Goal: Entertainment & Leisure: Browse casually

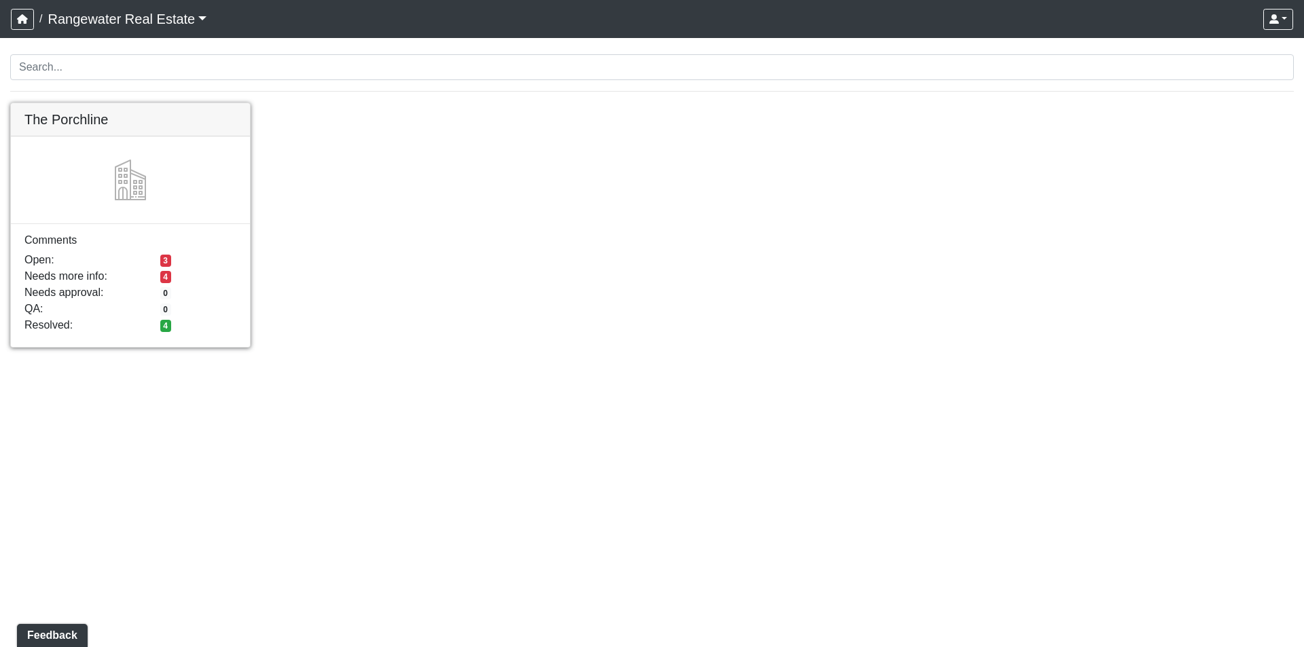
click at [66, 103] on link at bounding box center [130, 103] width 239 height 0
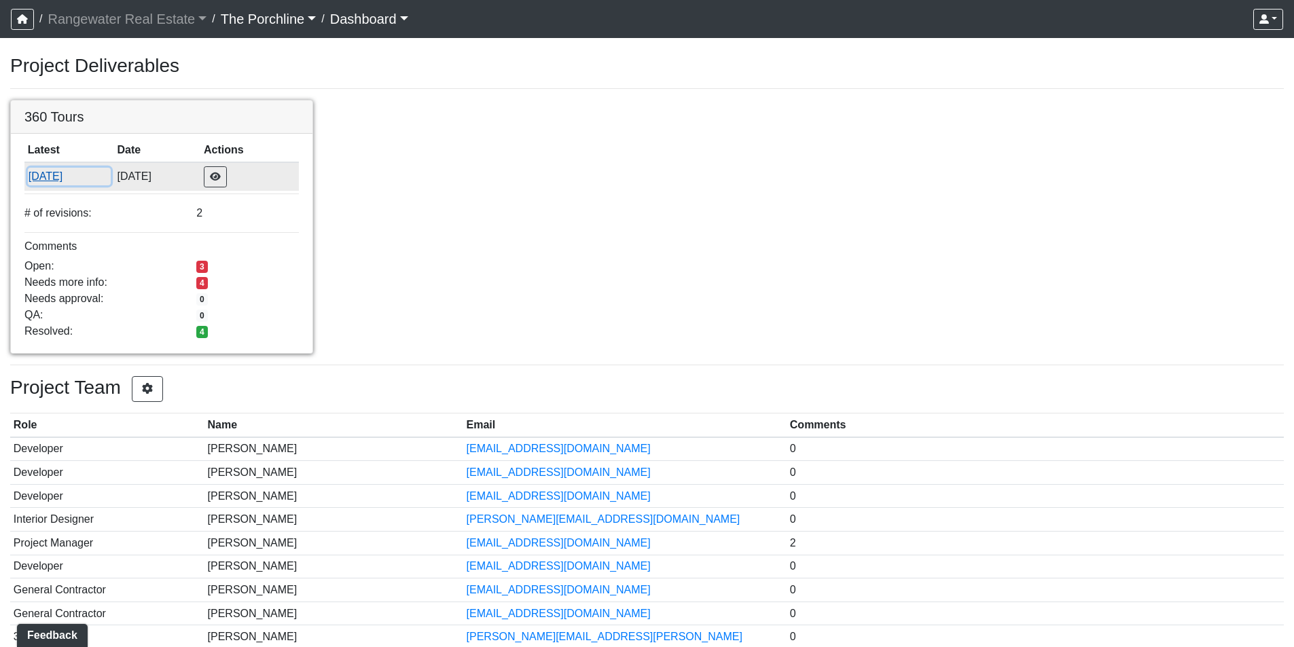
click at [59, 182] on button "8/15/2025" at bounding box center [69, 177] width 83 height 18
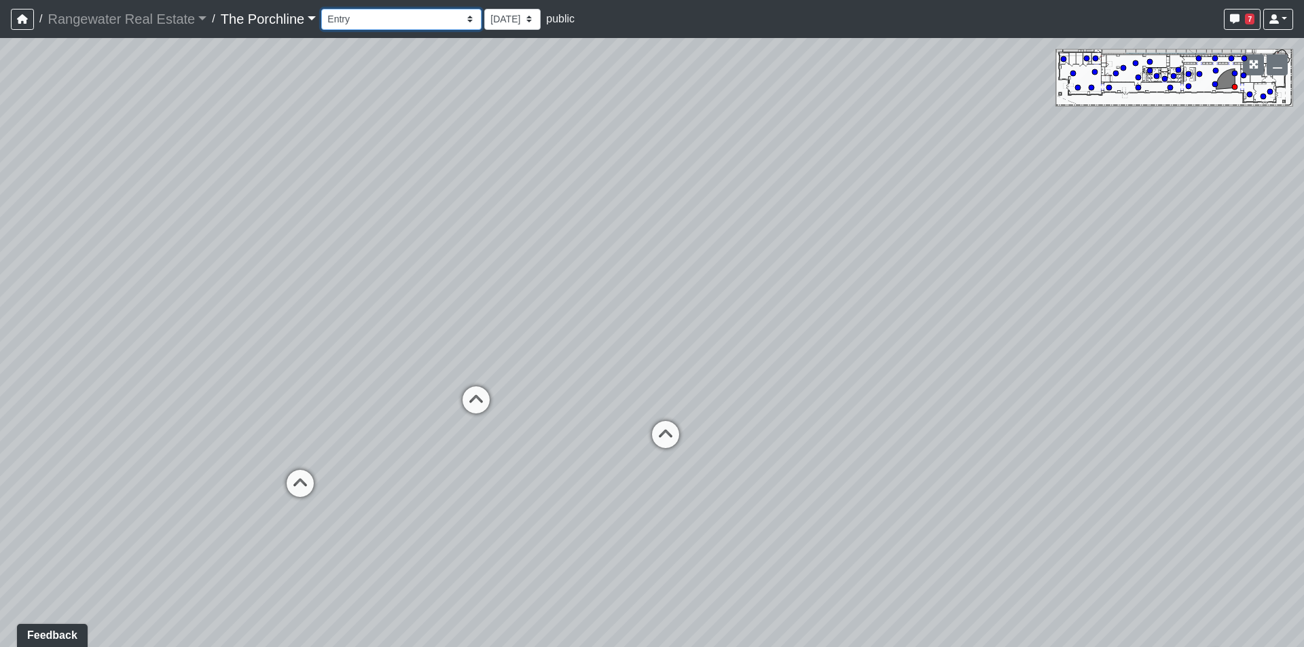
click at [427, 14] on select "Entry [GEOGRAPHIC_DATA] Kitchen Lounge Lounge Entry Mailroom Entry Seating Cowo…" at bounding box center [401, 19] width 160 height 21
click at [321, 9] on select "Entry [GEOGRAPHIC_DATA] Kitchen Lounge Lounge Entry Mailroom Entry Seating Cowo…" at bounding box center [401, 19] width 160 height 21
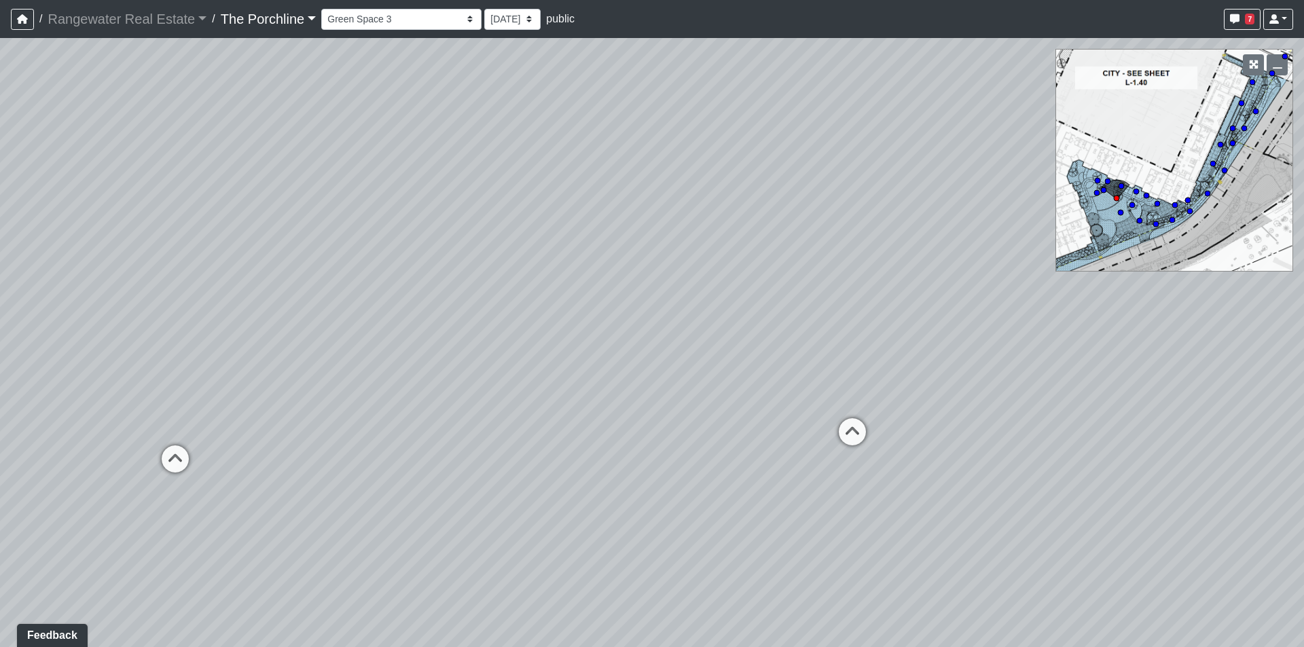
drag, startPoint x: 596, startPoint y: 306, endPoint x: 205, endPoint y: 273, distance: 392.0
click at [205, 273] on div "Loading... Seating Loading... Mailroom Entry Loading... Lounge Entry Loading...…" at bounding box center [652, 342] width 1304 height 609
drag, startPoint x: 652, startPoint y: 303, endPoint x: 209, endPoint y: 346, distance: 445.7
click at [209, 346] on div "Loading... Seating Loading... Mailroom Entry Loading... Lounge Entry Loading...…" at bounding box center [652, 342] width 1304 height 609
drag, startPoint x: 564, startPoint y: 299, endPoint x: 260, endPoint y: 324, distance: 305.4
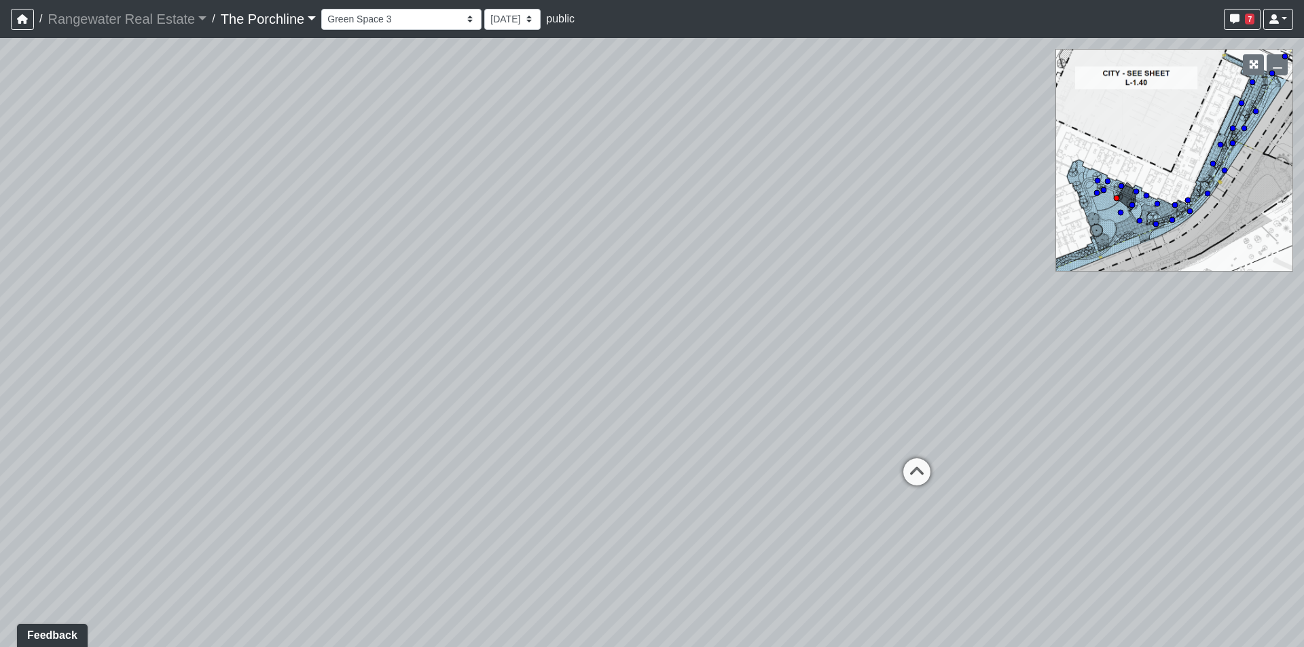
click at [260, 324] on div "Loading... Seating Loading... Mailroom Entry Loading... Lounge Entry Loading...…" at bounding box center [652, 342] width 1304 height 609
drag, startPoint x: 562, startPoint y: 292, endPoint x: 237, endPoint y: 270, distance: 325.4
click at [237, 270] on div "Loading... Seating Loading... Mailroom Entry Loading... Lounge Entry Loading...…" at bounding box center [652, 342] width 1304 height 609
drag, startPoint x: 768, startPoint y: 243, endPoint x: 533, endPoint y: 334, distance: 251.4
click at [533, 334] on div "Loading... Seating Loading... Mailroom Entry Loading... Lounge Entry Loading...…" at bounding box center [652, 342] width 1304 height 609
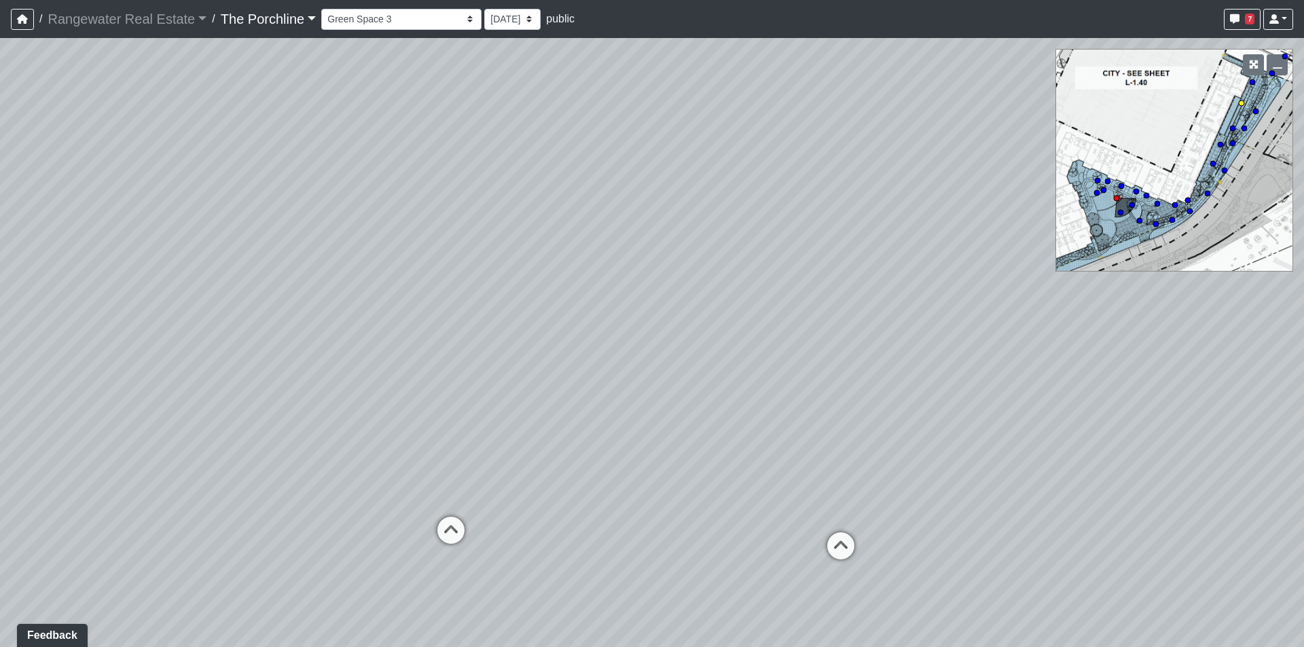
click at [1241, 102] on circle at bounding box center [1241, 103] width 5 height 5
drag, startPoint x: 683, startPoint y: 333, endPoint x: 192, endPoint y: 290, distance: 492.3
click at [192, 290] on div "Loading... Seating Loading... Mailroom Entry Loading... Lounge Entry Loading...…" at bounding box center [652, 342] width 1304 height 609
drag, startPoint x: 579, startPoint y: 351, endPoint x: 257, endPoint y: 354, distance: 322.0
click at [257, 354] on div "Loading... Seating Loading... Mailroom Entry Loading... Lounge Entry Loading...…" at bounding box center [652, 342] width 1304 height 609
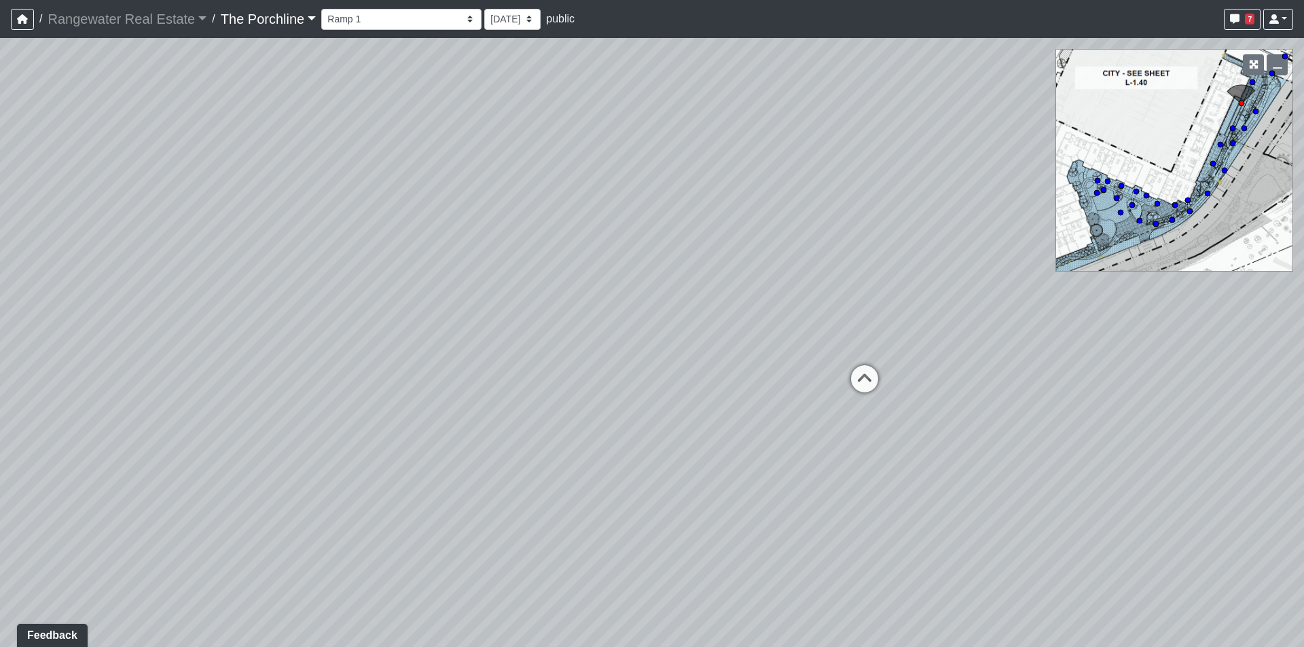
drag, startPoint x: 719, startPoint y: 352, endPoint x: 446, endPoint y: 368, distance: 272.9
click at [446, 368] on div "Loading... Seating Loading... Mailroom Entry Loading... Lounge Entry Loading...…" at bounding box center [652, 342] width 1304 height 609
click at [848, 376] on icon at bounding box center [852, 385] width 41 height 41
click at [1284, 55] on circle at bounding box center [1285, 56] width 5 height 5
drag, startPoint x: 881, startPoint y: 192, endPoint x: 7, endPoint y: 279, distance: 877.9
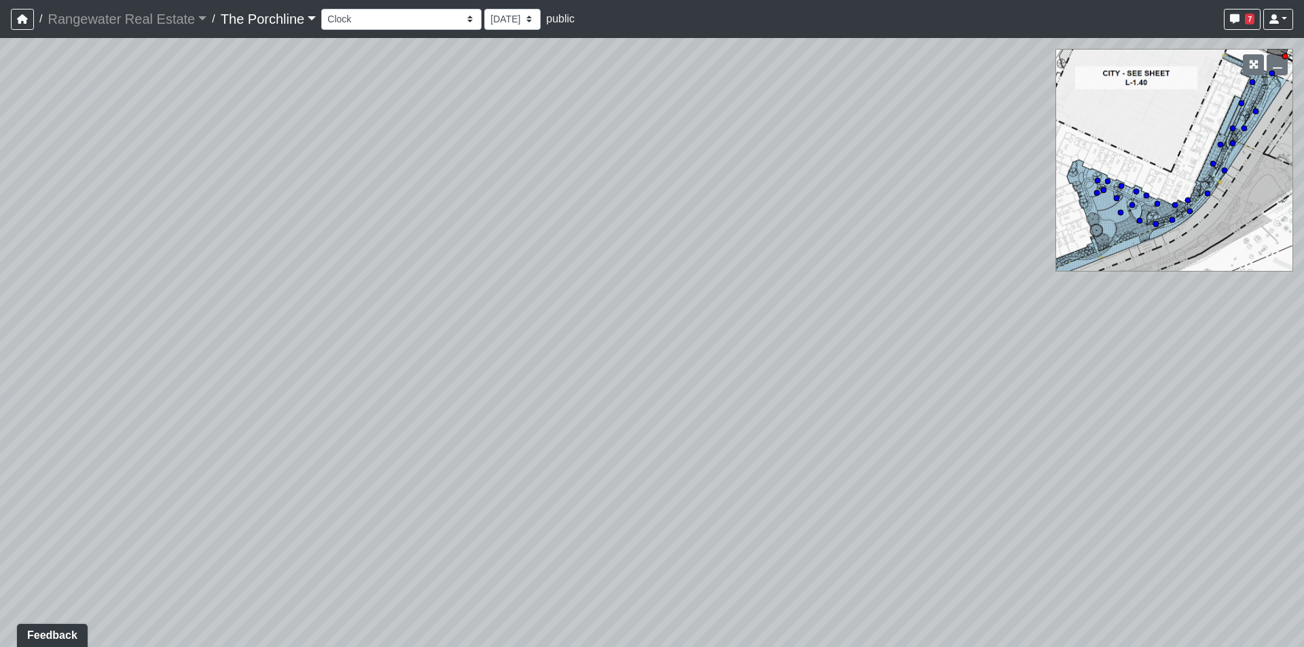
click at [0, 237] on html "/ Rangewater Real Estate Rangewater Real Estate Loading... / The Porchline The …" at bounding box center [652, 323] width 1304 height 647
drag, startPoint x: 348, startPoint y: 424, endPoint x: 706, endPoint y: 401, distance: 358.7
click at [706, 401] on div "Loading... Seating Loading... Mailroom Entry Loading... Lounge Entry Loading...…" at bounding box center [652, 342] width 1304 height 609
drag, startPoint x: 561, startPoint y: 385, endPoint x: 795, endPoint y: 405, distance: 234.6
click at [795, 405] on div "Loading... Seating Loading... Mailroom Entry Loading... Lounge Entry Loading...…" at bounding box center [652, 342] width 1304 height 609
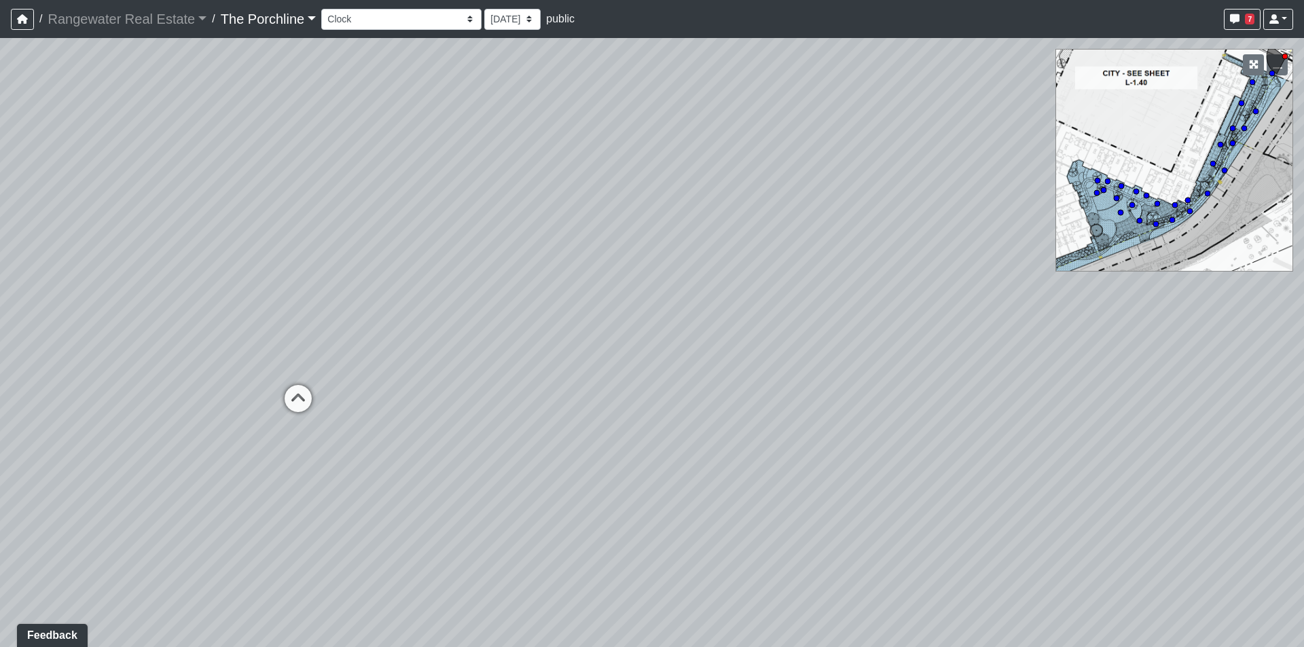
drag, startPoint x: 518, startPoint y: 415, endPoint x: 746, endPoint y: 409, distance: 227.7
click at [746, 409] on div "Loading... Seating Loading... Mailroom Entry Loading... Lounge Entry Loading...…" at bounding box center [652, 342] width 1304 height 609
click at [1207, 190] on icon at bounding box center [1207, 193] width 7 height 7
drag, startPoint x: 978, startPoint y: 376, endPoint x: 1149, endPoint y: 306, distance: 184.9
click at [1149, 306] on div "Loading... Seating Loading... Mailroom Entry Loading... Lounge Entry Loading...…" at bounding box center [652, 342] width 1304 height 609
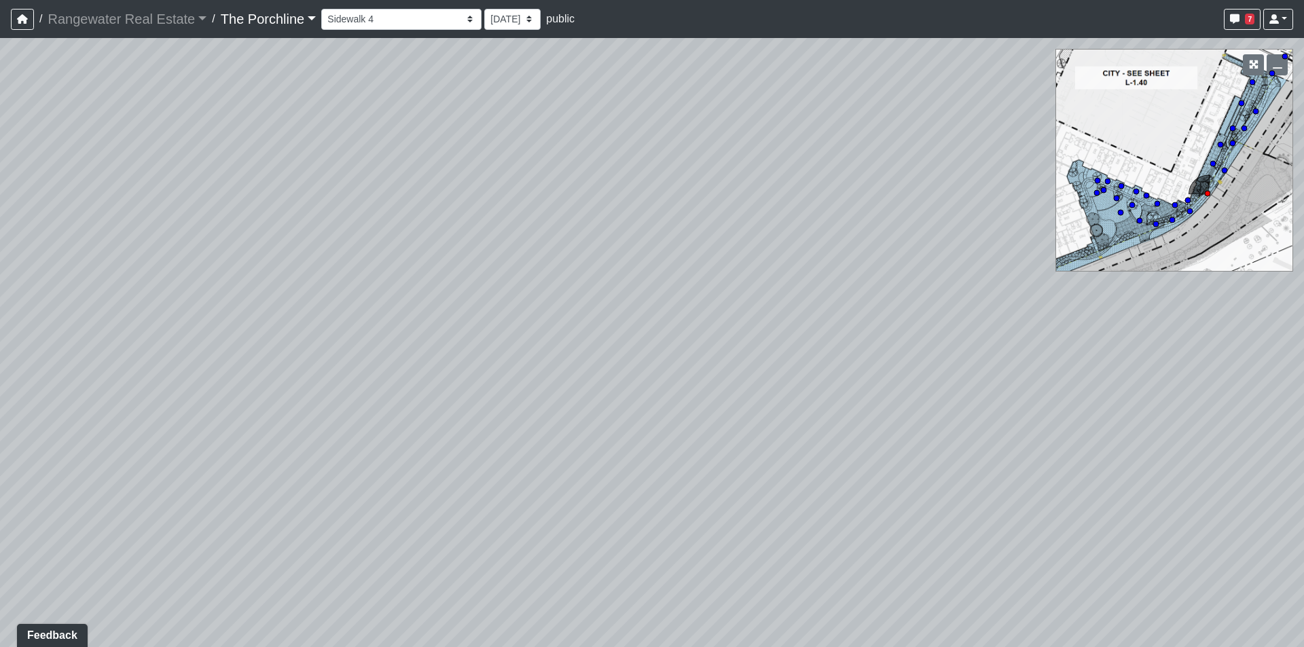
drag, startPoint x: 751, startPoint y: 363, endPoint x: 1026, endPoint y: 364, distance: 275.8
click at [1026, 364] on div "Loading... Seating Loading... Mailroom Entry Loading... Lounge Entry Loading...…" at bounding box center [652, 342] width 1304 height 609
drag, startPoint x: 758, startPoint y: 414, endPoint x: 1086, endPoint y: 387, distance: 328.6
click at [1086, 387] on div "Loading... Seating Loading... Mailroom Entry Loading... Lounge Entry Loading...…" at bounding box center [652, 342] width 1304 height 609
click at [169, 317] on icon at bounding box center [163, 323] width 41 height 41
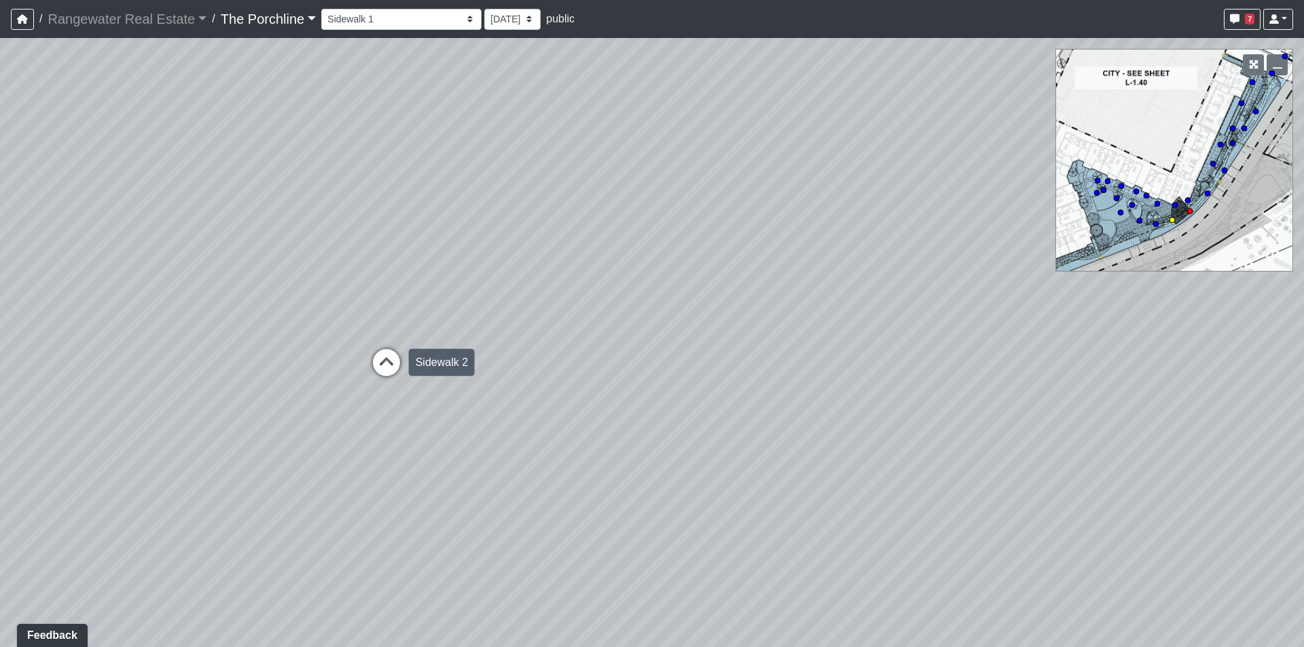
click at [376, 359] on icon at bounding box center [386, 369] width 41 height 41
click at [499, 318] on icon at bounding box center [496, 330] width 41 height 41
click at [685, 317] on icon at bounding box center [689, 331] width 41 height 41
drag, startPoint x: 832, startPoint y: 307, endPoint x: 560, endPoint y: 353, distance: 275.5
click at [560, 353] on div "Loading... Seating Loading... Mailroom Entry Loading... Lounge Entry Loading...…" at bounding box center [652, 342] width 1304 height 609
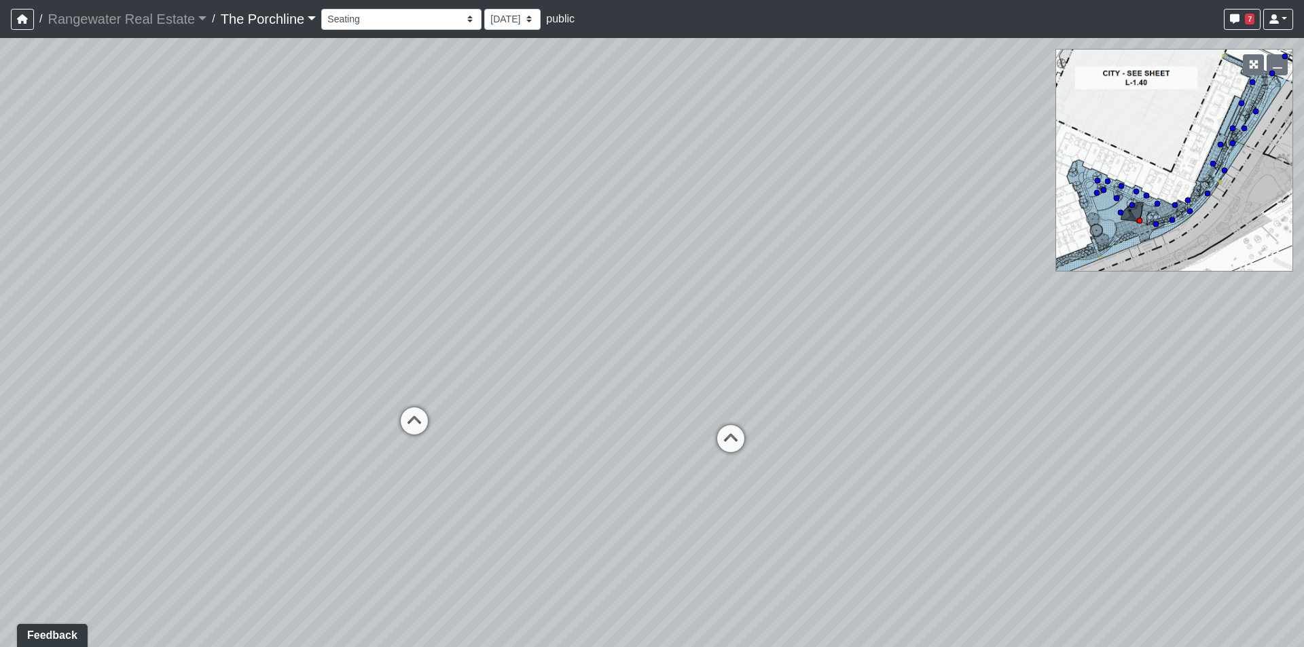
drag, startPoint x: 641, startPoint y: 334, endPoint x: 469, endPoint y: 348, distance: 172.4
click at [469, 348] on div "Loading... Seating Loading... Mailroom Entry Loading... Lounge Entry Loading...…" at bounding box center [652, 342] width 1304 height 609
click at [731, 437] on icon at bounding box center [731, 445] width 41 height 41
click at [372, 440] on icon at bounding box center [362, 450] width 41 height 41
drag, startPoint x: 710, startPoint y: 324, endPoint x: 250, endPoint y: 355, distance: 460.9
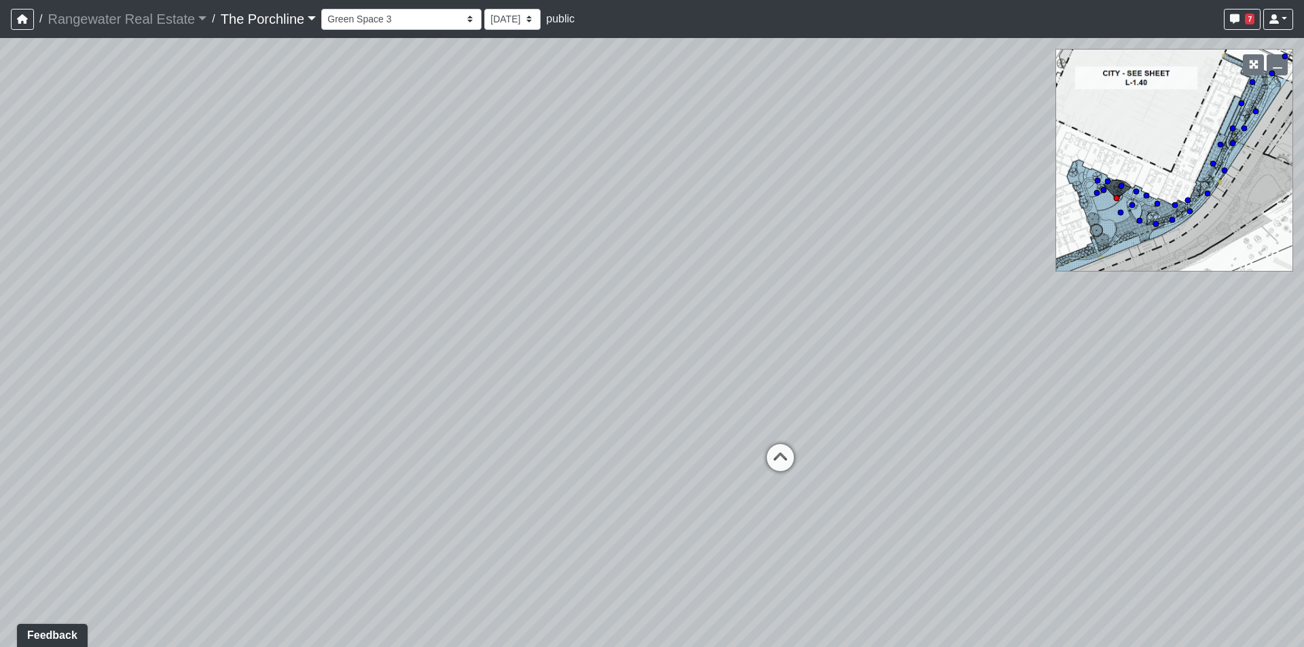
click at [250, 355] on div "Loading... Seating Loading... Mailroom Entry Loading... Lounge Entry Loading...…" at bounding box center [652, 342] width 1304 height 609
drag, startPoint x: 841, startPoint y: 319, endPoint x: 397, endPoint y: 317, distance: 443.6
click at [397, 317] on div "Loading... Seating Loading... Mailroom Entry Loading... Lounge Entry Loading...…" at bounding box center [652, 342] width 1304 height 609
drag, startPoint x: 701, startPoint y: 397, endPoint x: 376, endPoint y: 410, distance: 325.0
click at [376, 410] on div "Loading... Seating Loading... Mailroom Entry Loading... Lounge Entry Loading...…" at bounding box center [652, 342] width 1304 height 609
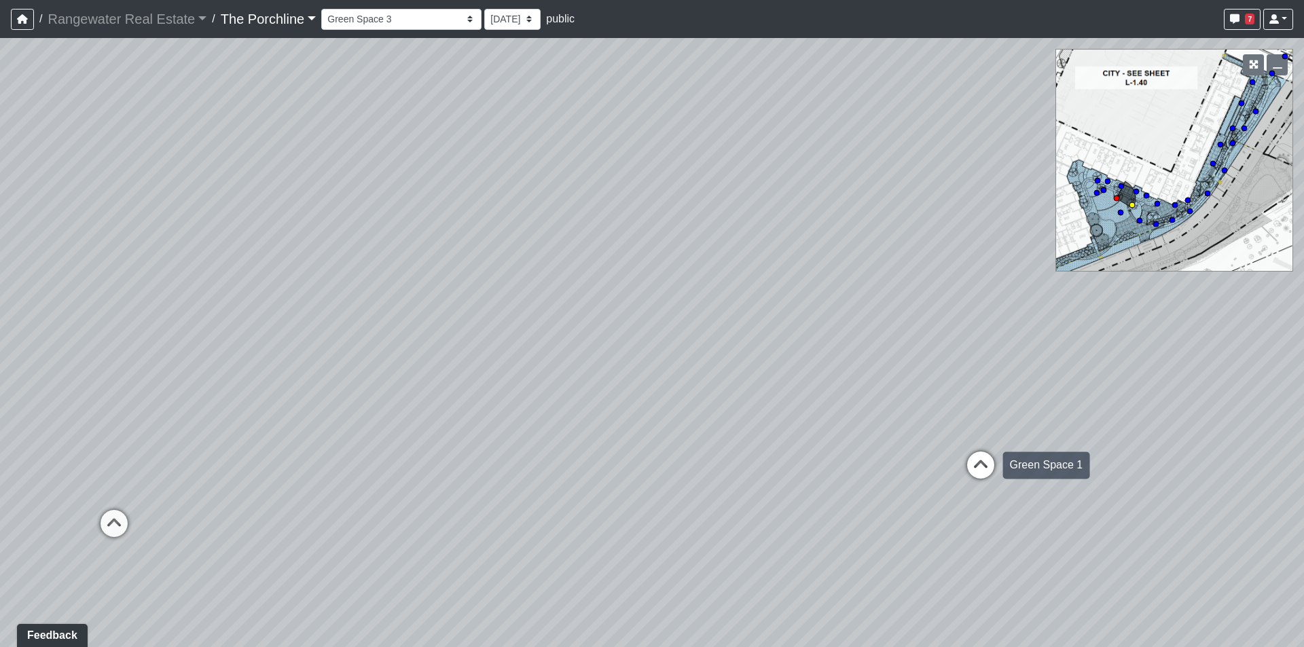
click at [974, 461] on icon at bounding box center [981, 472] width 41 height 41
drag, startPoint x: 454, startPoint y: 431, endPoint x: 265, endPoint y: 407, distance: 190.3
click at [265, 407] on div "Loading... Seating Loading... Mailroom Entry Loading... Lounge Entry Loading...…" at bounding box center [652, 342] width 1304 height 609
drag, startPoint x: 279, startPoint y: 407, endPoint x: 669, endPoint y: 413, distance: 390.0
click at [669, 413] on div "Loading... Seating Loading... Mailroom Entry Loading... Lounge Entry Loading...…" at bounding box center [652, 342] width 1304 height 609
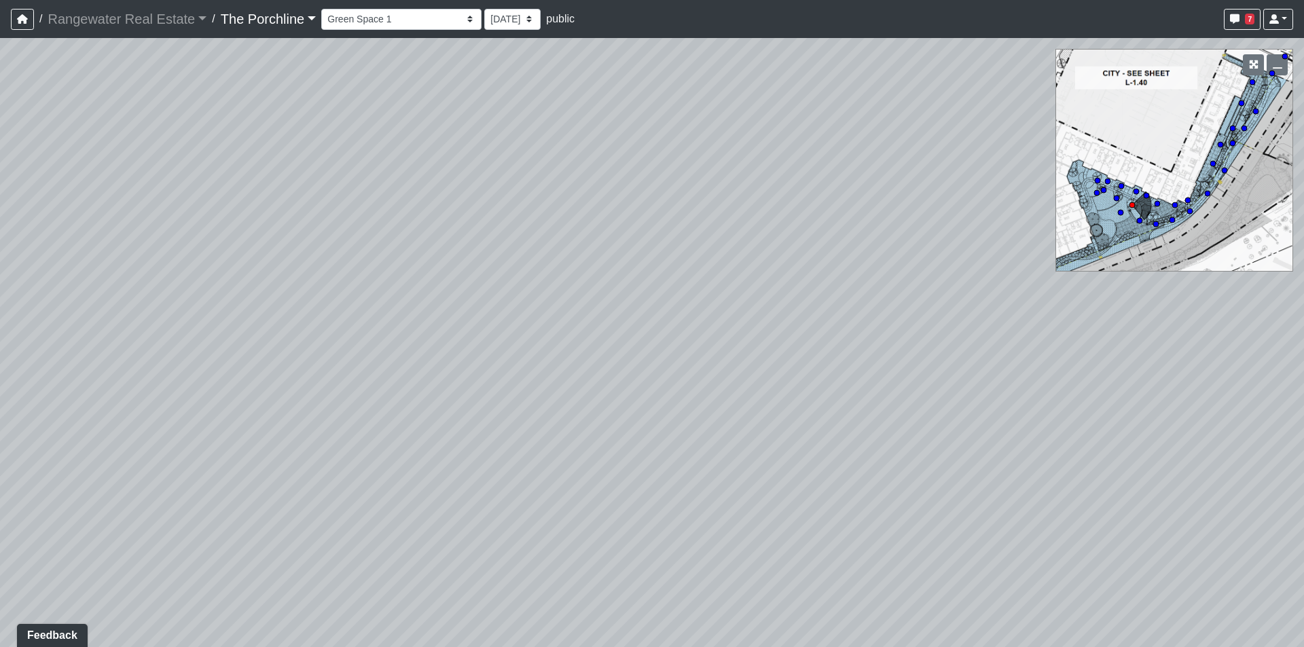
drag, startPoint x: 488, startPoint y: 405, endPoint x: 215, endPoint y: 397, distance: 273.2
click at [215, 397] on div "Loading... Seating Loading... Mailroom Entry Loading... Lounge Entry Loading...…" at bounding box center [652, 342] width 1304 height 609
click at [1140, 219] on circle at bounding box center [1139, 220] width 5 height 5
drag, startPoint x: 706, startPoint y: 338, endPoint x: 161, endPoint y: 332, distance: 544.9
click at [161, 332] on div "Loading... Seating Loading... Mailroom Entry Loading... Lounge Entry Loading...…" at bounding box center [652, 342] width 1304 height 609
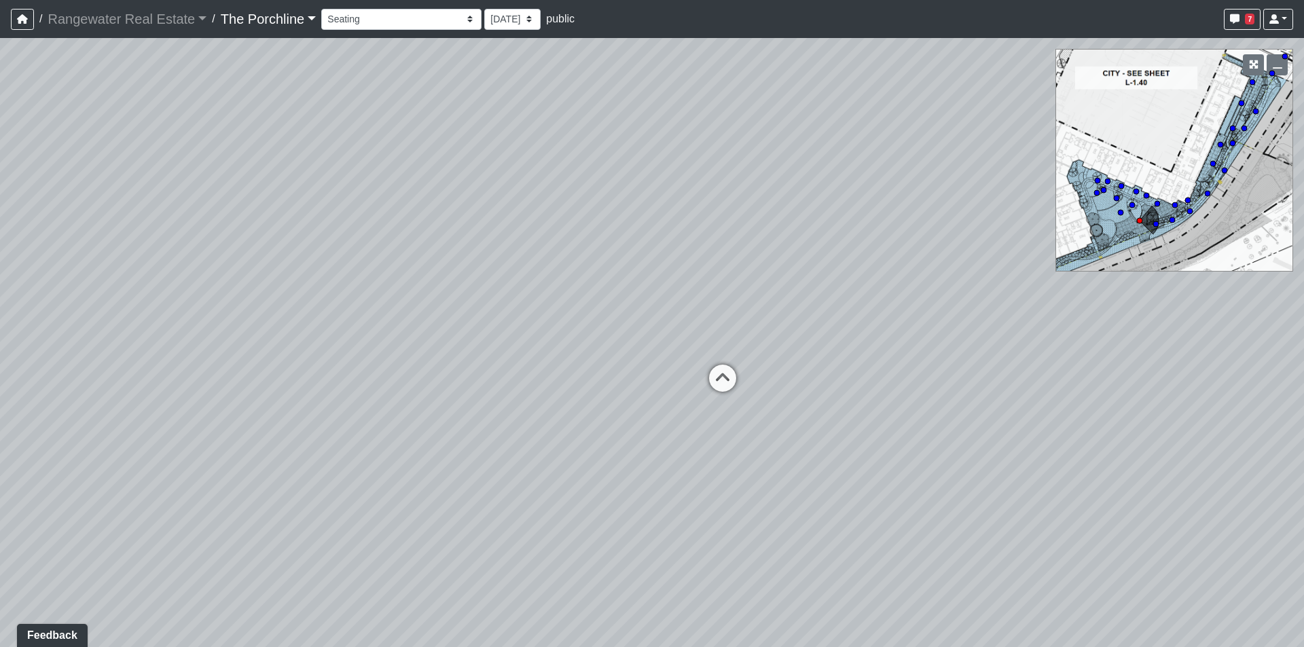
drag, startPoint x: 675, startPoint y: 166, endPoint x: 158, endPoint y: 77, distance: 524.0
click at [157, 75] on div "Loading... Seating Loading... Mailroom Entry Loading... Lounge Entry Loading...…" at bounding box center [652, 342] width 1304 height 609
drag, startPoint x: 611, startPoint y: 197, endPoint x: 93, endPoint y: 226, distance: 518.4
click at [93, 226] on div "Loading... Seating Loading... Mailroom Entry Loading... Lounge Entry Loading...…" at bounding box center [652, 342] width 1304 height 609
click at [384, 26] on select "Entry [GEOGRAPHIC_DATA] Kitchen Lounge Lounge Entry Mailroom Entry Seating Cowo…" at bounding box center [401, 19] width 160 height 21
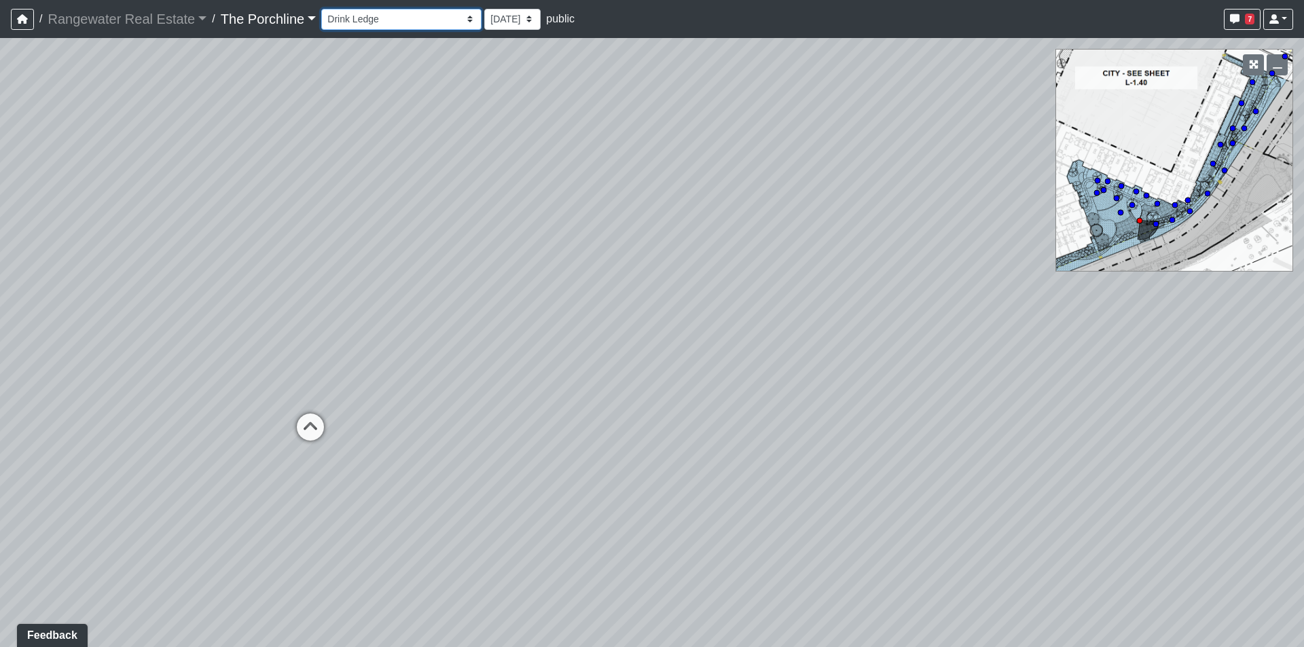
click at [321, 9] on select "Entry [GEOGRAPHIC_DATA] Kitchen Lounge Lounge Entry Mailroom Entry Seating Cowo…" at bounding box center [401, 19] width 160 height 21
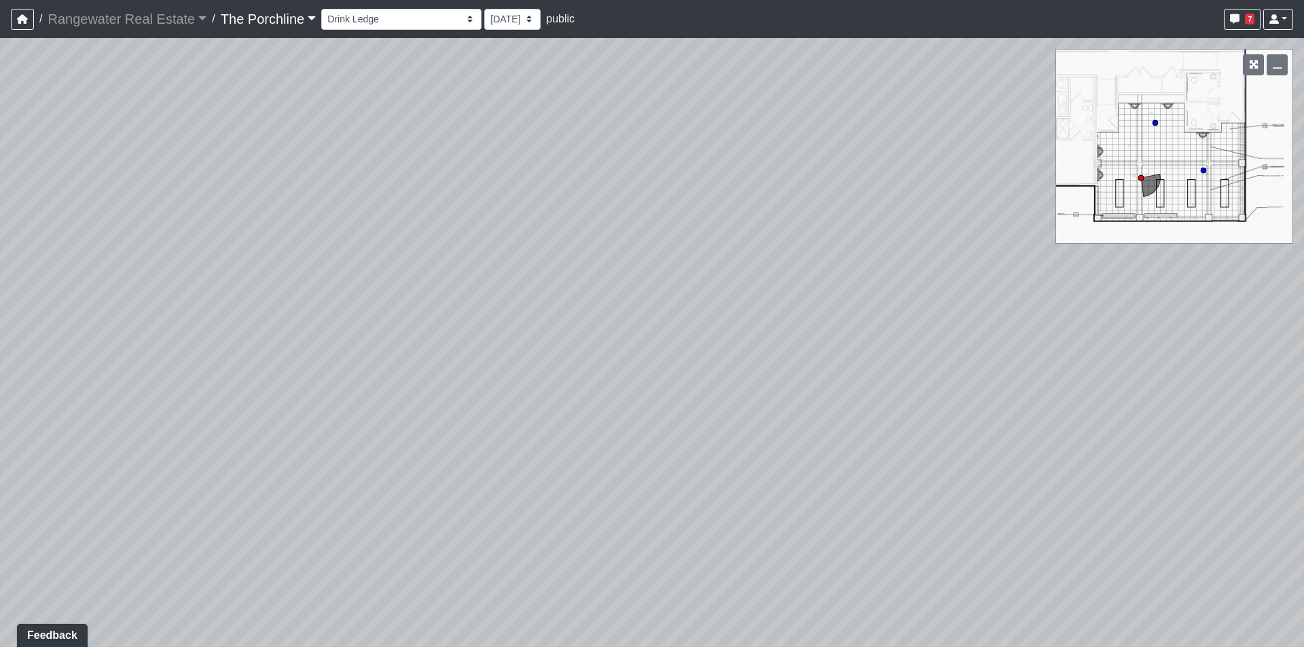
drag, startPoint x: 524, startPoint y: 211, endPoint x: 747, endPoint y: 385, distance: 282.7
click at [829, 412] on div "Loading... Seating Loading... Mailroom Entry Loading... Lounge Entry Loading...…" at bounding box center [652, 342] width 1304 height 609
drag, startPoint x: 478, startPoint y: 301, endPoint x: 745, endPoint y: 312, distance: 267.2
click at [954, 283] on div "Loading... Seating Loading... Mailroom Entry Loading... Lounge Entry Loading...…" at bounding box center [652, 342] width 1304 height 609
drag, startPoint x: 618, startPoint y: 311, endPoint x: 960, endPoint y: 249, distance: 347.9
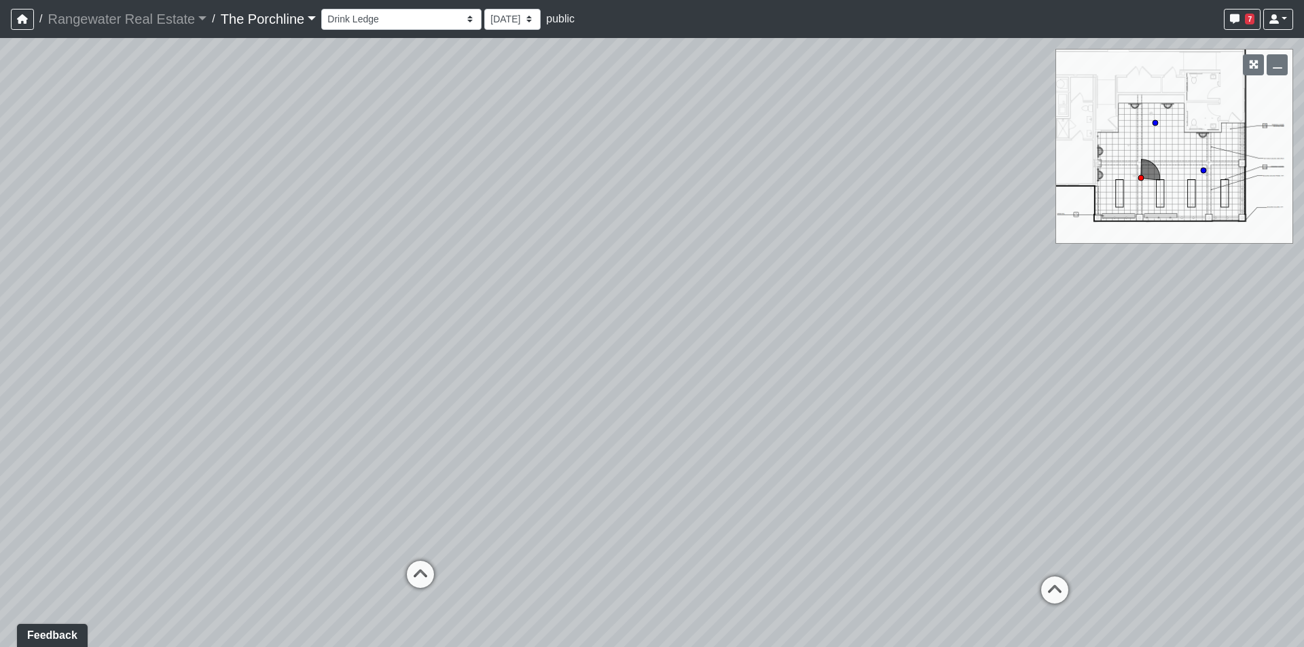
click at [1019, 208] on div "Loading... Seating Loading... Mailroom Entry Loading... Lounge Entry Loading...…" at bounding box center [652, 342] width 1304 height 609
drag, startPoint x: 876, startPoint y: 370, endPoint x: 365, endPoint y: 219, distance: 532.7
click at [365, 219] on div "Loading... Seating Loading... Mailroom Entry Loading... Lounge Entry Loading...…" at bounding box center [652, 342] width 1304 height 609
drag, startPoint x: 821, startPoint y: 232, endPoint x: 99, endPoint y: 382, distance: 736.8
click at [99, 382] on div "Loading... Seating Loading... Mailroom Entry Loading... Lounge Entry Loading...…" at bounding box center [652, 342] width 1304 height 609
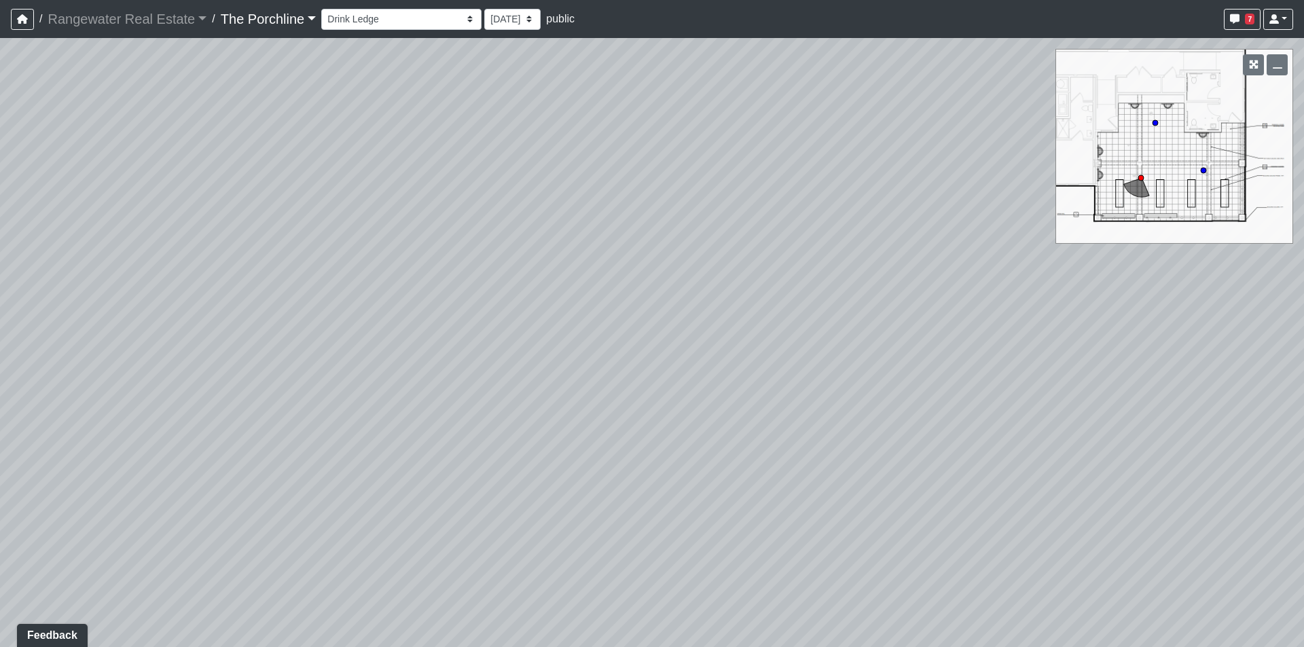
drag, startPoint x: 552, startPoint y: 223, endPoint x: 28, endPoint y: 342, distance: 537.9
click at [28, 342] on div "Loading... Seating Loading... Mailroom Entry Loading... Lounge Entry Loading...…" at bounding box center [652, 342] width 1304 height 609
drag, startPoint x: 534, startPoint y: 348, endPoint x: -37, endPoint y: 407, distance: 573.6
click at [0, 407] on html "/ Rangewater Real Estate Rangewater Real Estate Loading... / The Porchline The …" at bounding box center [652, 323] width 1304 height 647
drag, startPoint x: 404, startPoint y: 520, endPoint x: 728, endPoint y: 200, distance: 454.9
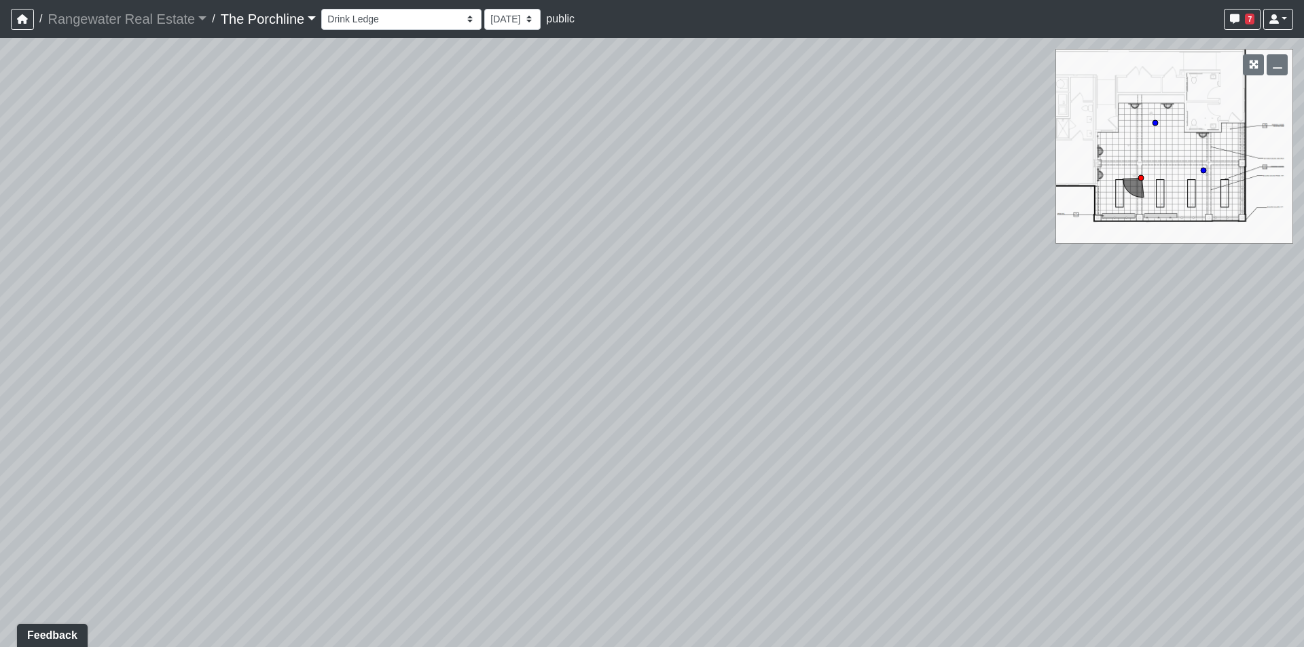
click at [728, 200] on div "Loading... Seating Loading... Mailroom Entry Loading... Lounge Entry Loading...…" at bounding box center [652, 342] width 1304 height 609
drag, startPoint x: 689, startPoint y: 389, endPoint x: 679, endPoint y: 251, distance: 139.0
click at [679, 251] on div "Loading... Seating Loading... Mailroom Entry Loading... Lounge Entry Loading...…" at bounding box center [652, 342] width 1304 height 609
drag, startPoint x: 594, startPoint y: 416, endPoint x: 959, endPoint y: 368, distance: 368.7
click at [959, 368] on div "Loading... Seating Loading... Mailroom Entry Loading... Lounge Entry Loading...…" at bounding box center [652, 342] width 1304 height 609
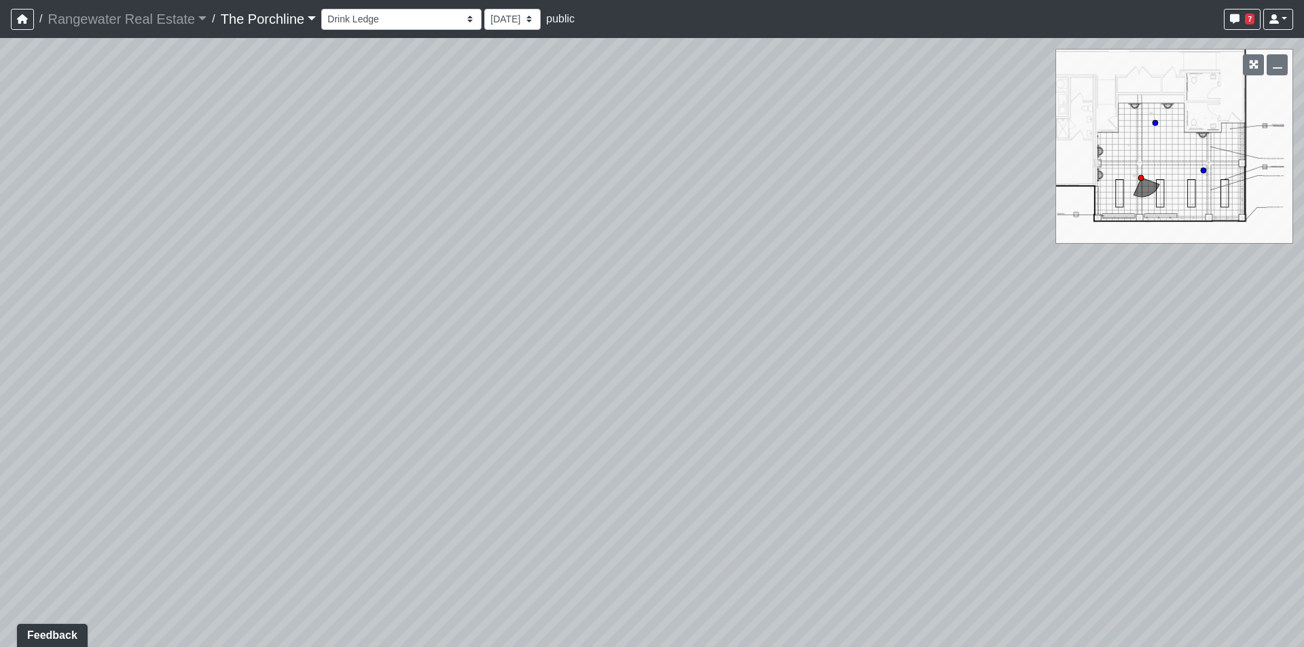
drag, startPoint x: 604, startPoint y: 383, endPoint x: 937, endPoint y: 378, distance: 332.9
click at [937, 378] on div "Loading... Seating Loading... Mailroom Entry Loading... Lounge Entry Loading...…" at bounding box center [652, 342] width 1304 height 609
drag, startPoint x: 166, startPoint y: 265, endPoint x: 404, endPoint y: 329, distance: 246.2
click at [404, 329] on div "Loading... Seating Loading... Mailroom Entry Loading... Lounge Entry Loading...…" at bounding box center [652, 342] width 1304 height 609
drag, startPoint x: 734, startPoint y: 397, endPoint x: 175, endPoint y: 388, distance: 559.8
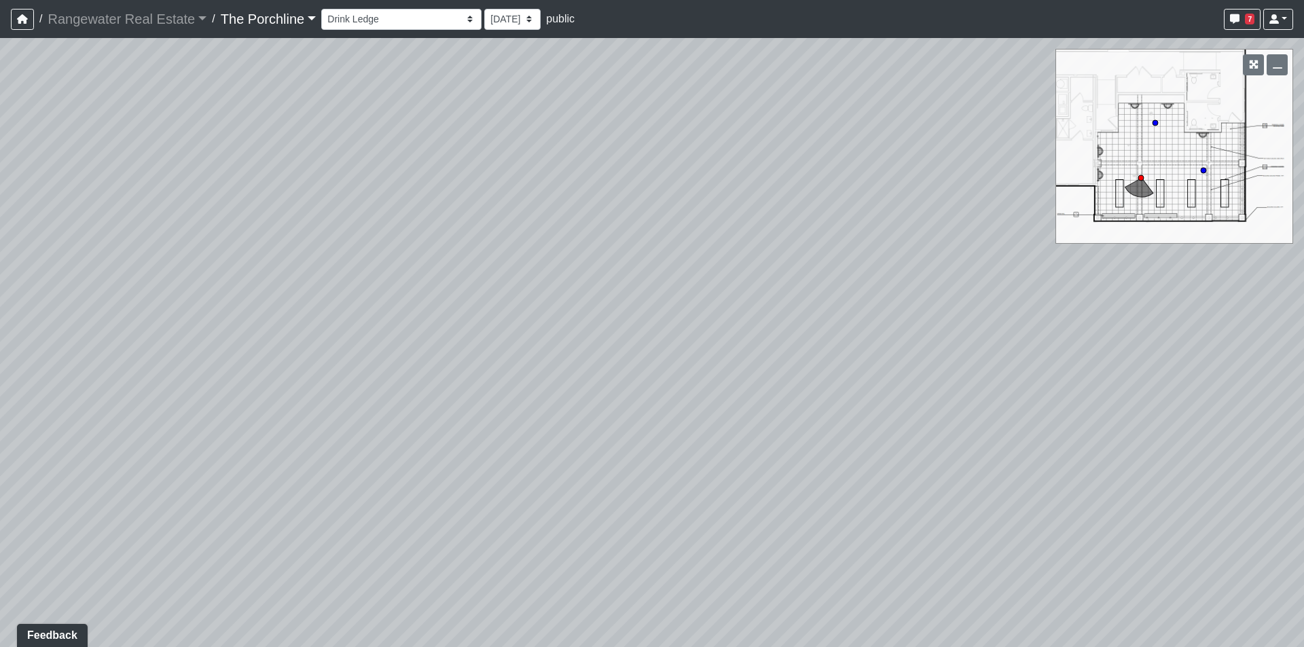
click at [175, 388] on div "Loading... Seating Loading... Mailroom Entry Loading... Lounge Entry Loading...…" at bounding box center [652, 342] width 1304 height 609
drag, startPoint x: 757, startPoint y: 308, endPoint x: 1039, endPoint y: 206, distance: 299.8
click at [1039, 206] on div "Loading... Seating Loading... Mailroom Entry Loading... Lounge Entry Loading...…" at bounding box center [652, 342] width 1304 height 609
click at [1157, 124] on circle at bounding box center [1155, 122] width 5 height 5
drag, startPoint x: 730, startPoint y: 309, endPoint x: 838, endPoint y: 502, distance: 220.8
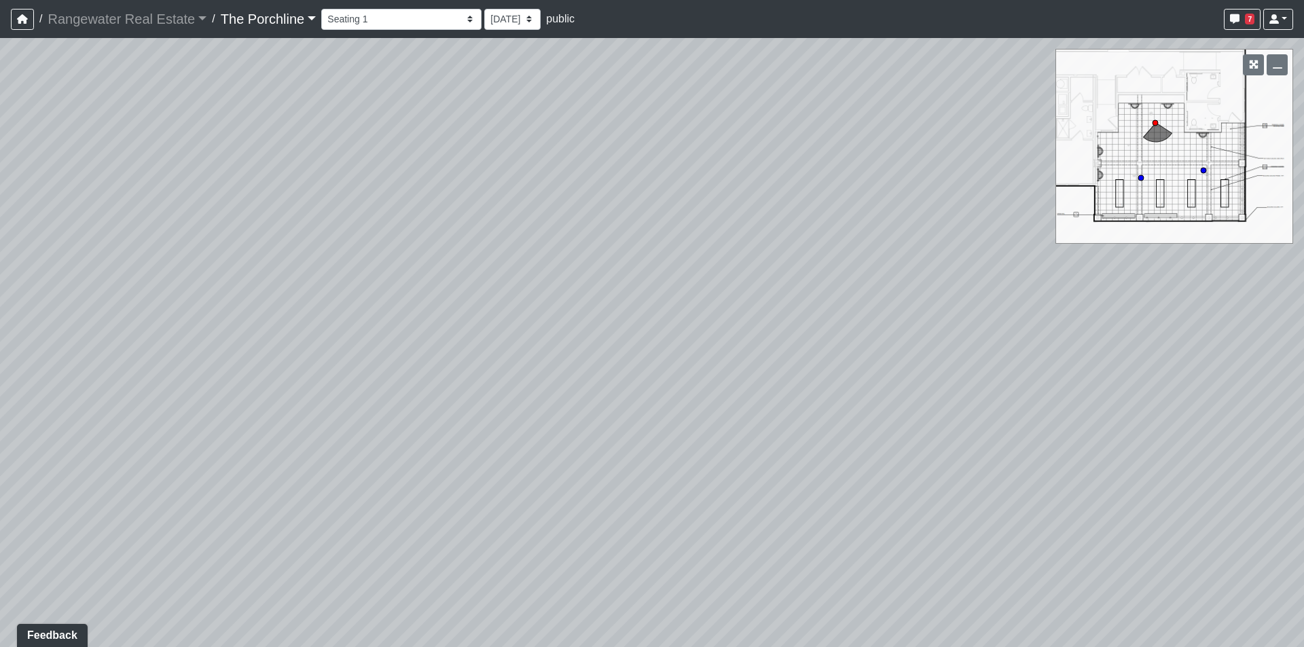
click at [838, 502] on div "Loading... Seating Loading... Mailroom Entry Loading... Lounge Entry Loading...…" at bounding box center [652, 342] width 1304 height 609
drag, startPoint x: 666, startPoint y: 330, endPoint x: 1113, endPoint y: 517, distance: 485.1
click at [1113, 517] on div "Loading... Seating Loading... Mailroom Entry Loading... Lounge Entry Loading...…" at bounding box center [652, 342] width 1304 height 609
drag, startPoint x: 660, startPoint y: 282, endPoint x: 602, endPoint y: 276, distance: 58.1
click at [562, 243] on div "Loading... Seating Loading... Mailroom Entry Loading... Lounge Entry Loading...…" at bounding box center [652, 342] width 1304 height 609
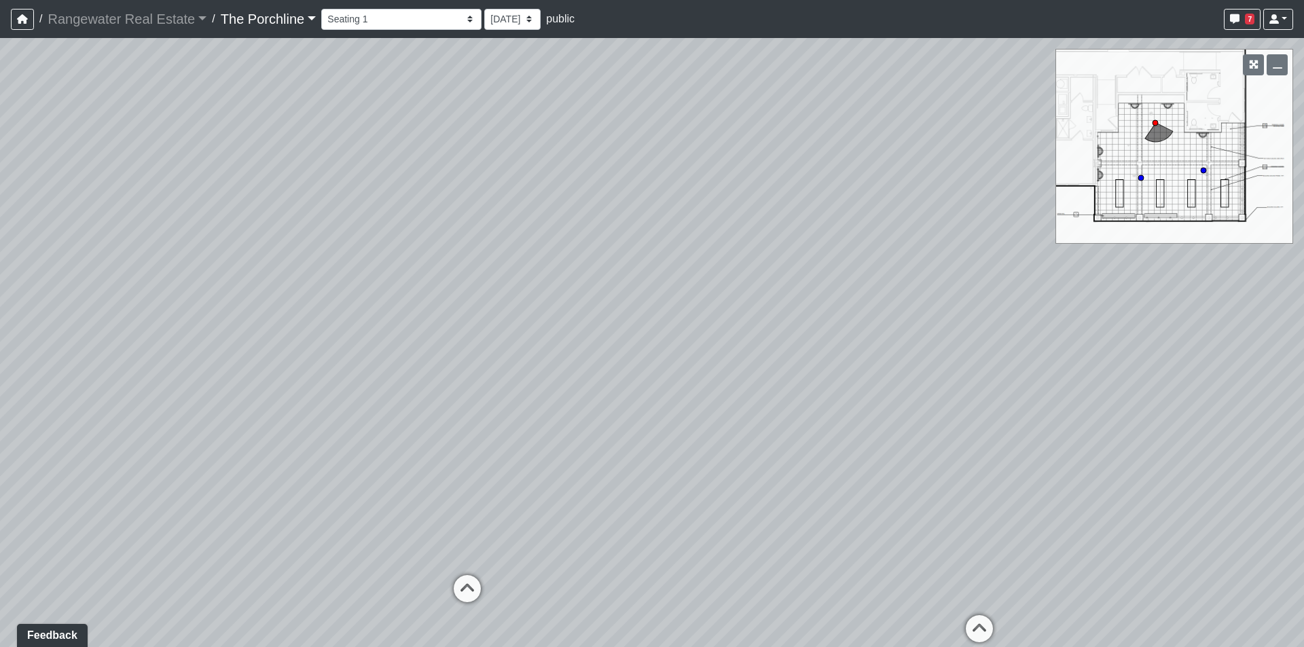
drag, startPoint x: 887, startPoint y: 349, endPoint x: 567, endPoint y: 147, distance: 378.6
click at [567, 147] on div "Loading... Seating Loading... Mailroom Entry Loading... Lounge Entry Loading...…" at bounding box center [652, 342] width 1304 height 609
drag, startPoint x: 711, startPoint y: 338, endPoint x: 437, endPoint y: 141, distance: 336.9
click at [437, 141] on div "Loading... Seating Loading... Mailroom Entry Loading... Lounge Entry Loading...…" at bounding box center [652, 342] width 1304 height 609
drag, startPoint x: 437, startPoint y: 141, endPoint x: 657, endPoint y: 135, distance: 220.2
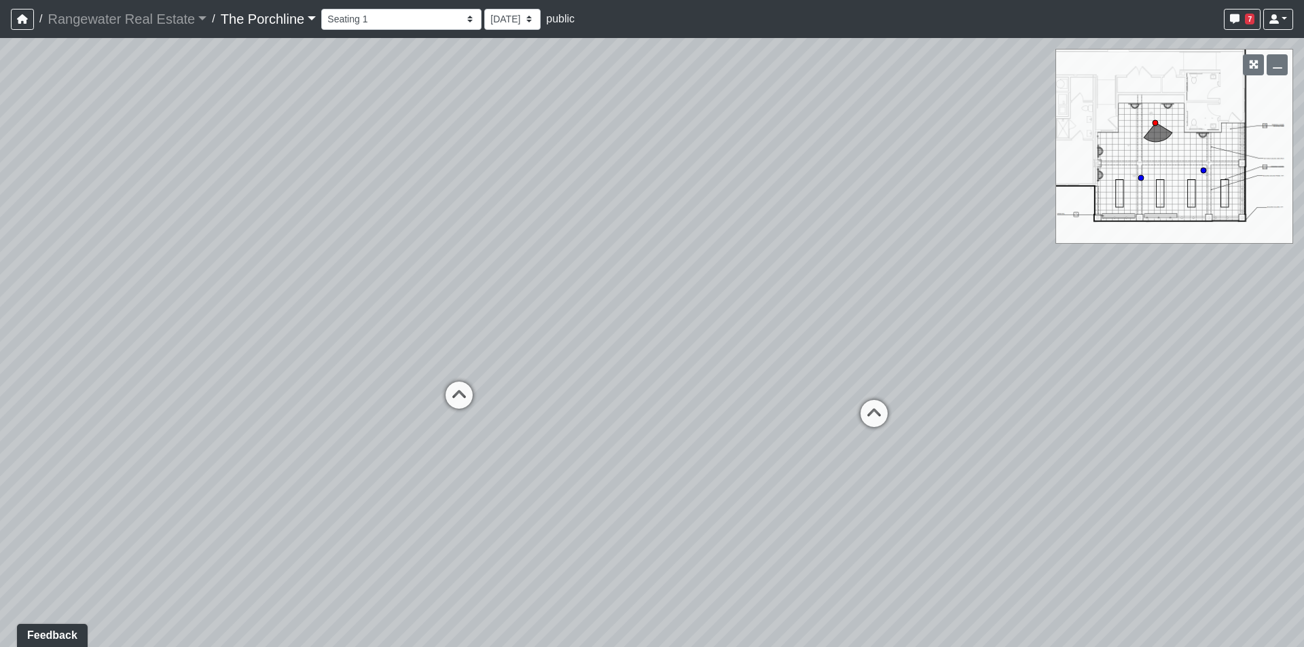
click at [657, 135] on div "Loading... Seating Loading... Mailroom Entry Loading... Lounge Entry Loading...…" at bounding box center [652, 342] width 1304 height 609
drag, startPoint x: 412, startPoint y: 335, endPoint x: 401, endPoint y: 276, distance: 59.3
click at [401, 276] on div "Loading... Seating Loading... Mailroom Entry Loading... Lounge Entry Loading...…" at bounding box center [652, 342] width 1304 height 609
drag, startPoint x: 490, startPoint y: 179, endPoint x: 528, endPoint y: 298, distance: 124.0
click at [528, 298] on div "Loading... Seating Loading... Mailroom Entry Loading... Lounge Entry Loading...…" at bounding box center [652, 342] width 1304 height 609
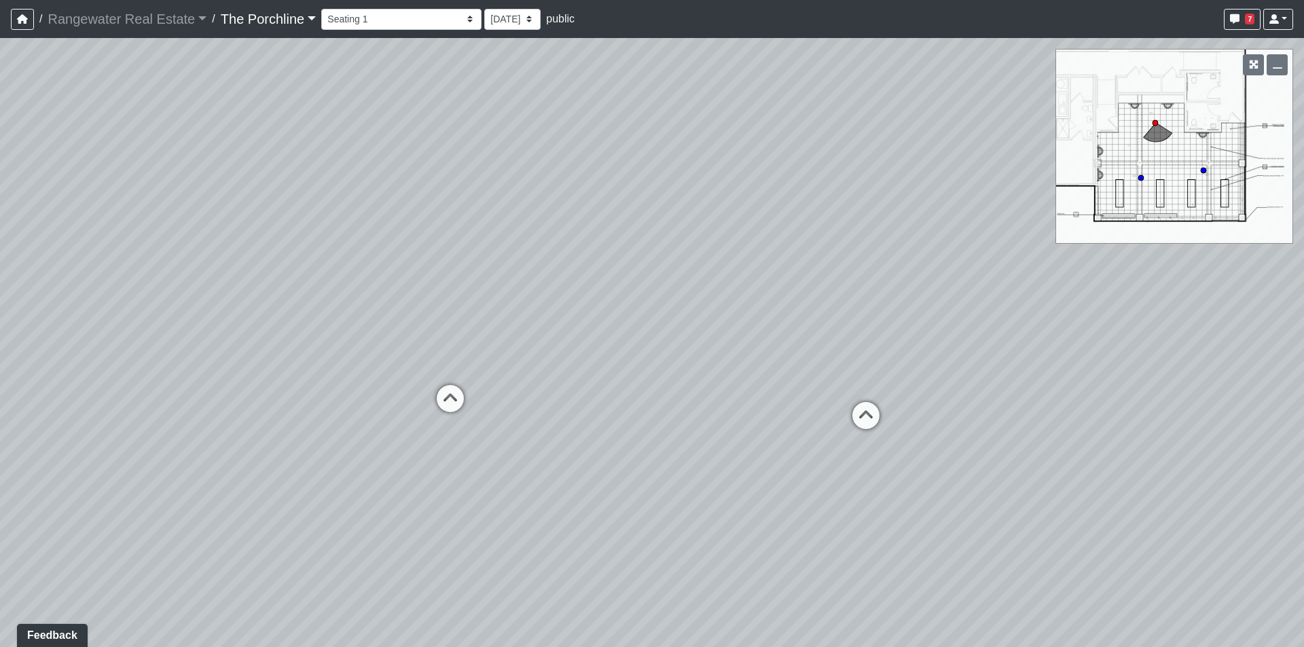
drag, startPoint x: 634, startPoint y: 285, endPoint x: 588, endPoint y: 159, distance: 133.9
click at [588, 159] on div "Loading... Seating Loading... Mailroom Entry Loading... Lounge Entry Loading...…" at bounding box center [652, 342] width 1304 height 609
drag, startPoint x: 581, startPoint y: 323, endPoint x: 200, endPoint y: 297, distance: 381.3
click at [200, 297] on div "Loading... Seating Loading... Mailroom Entry Loading... Lounge Entry Loading...…" at bounding box center [652, 342] width 1304 height 609
click at [1141, 175] on icon at bounding box center [1141, 178] width 7 height 7
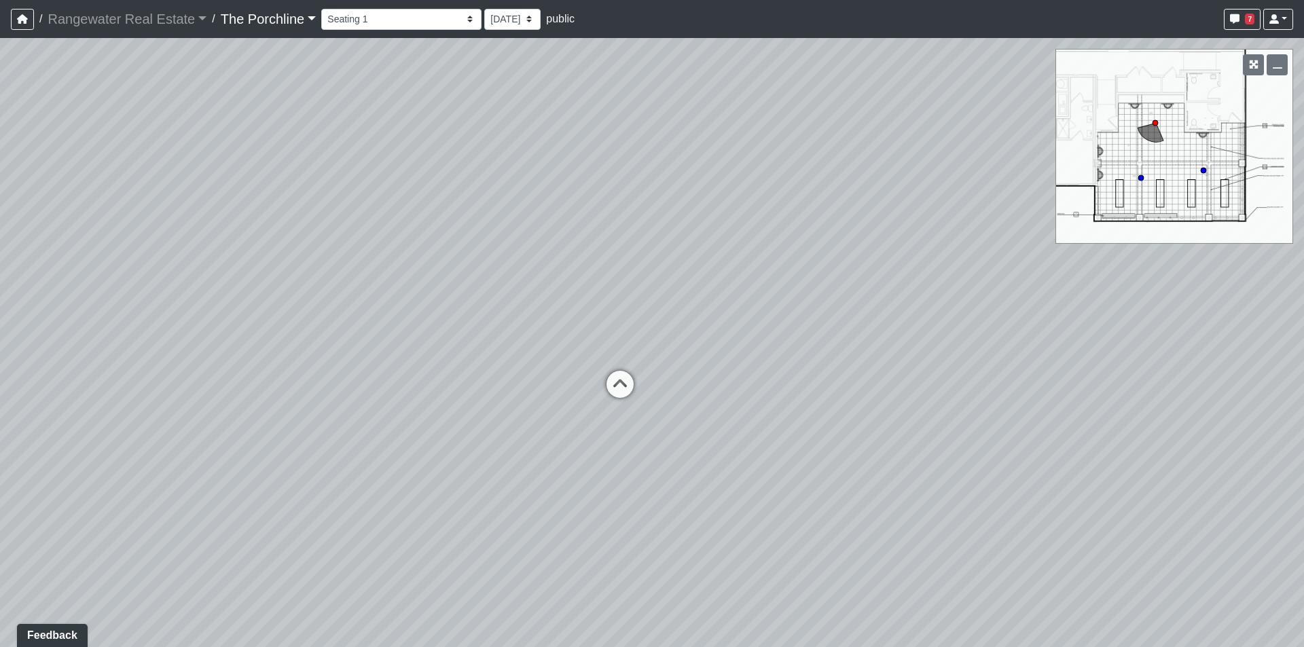
select select "m4Csv4SW9D353EK9147FJX"
drag, startPoint x: 977, startPoint y: 300, endPoint x: 374, endPoint y: 293, distance: 602.6
click at [359, 293] on div "Loading... Seating Loading... Mailroom Entry Loading... Lounge Entry Loading...…" at bounding box center [652, 342] width 1304 height 609
drag, startPoint x: 753, startPoint y: 338, endPoint x: 165, endPoint y: 272, distance: 591.3
click at [166, 272] on div "Loading... Seating Loading... Mailroom Entry Loading... Lounge Entry Loading...…" at bounding box center [652, 342] width 1304 height 609
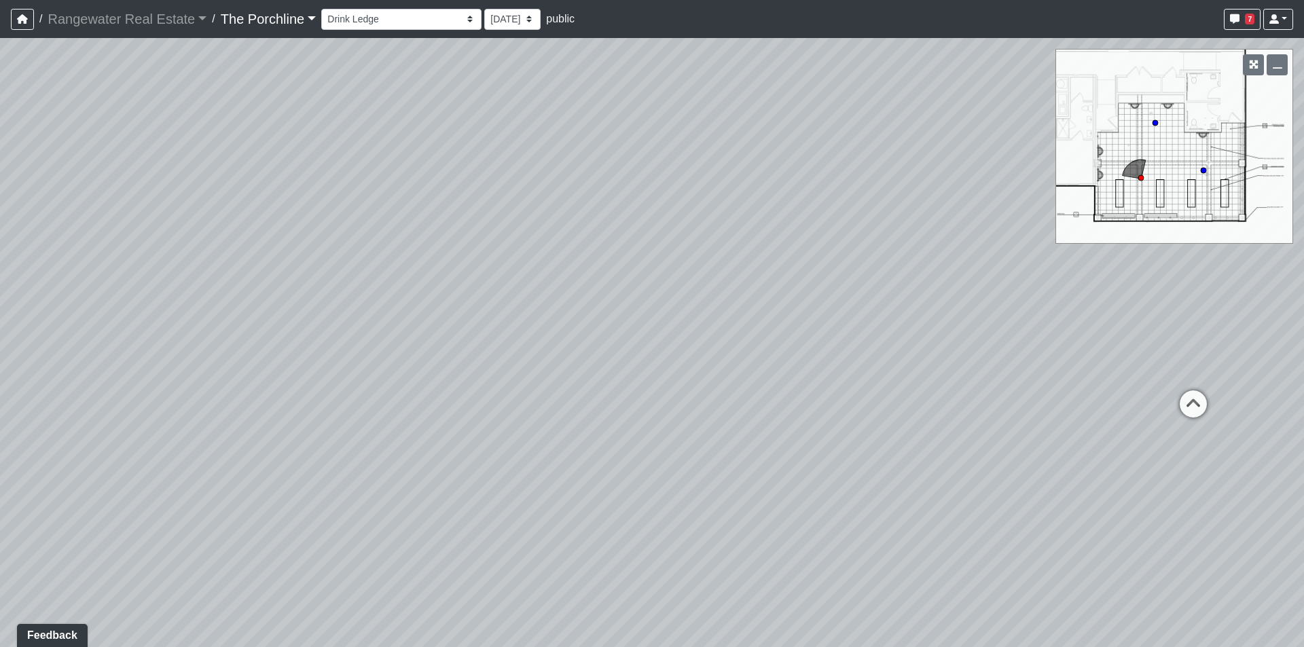
drag, startPoint x: 529, startPoint y: 317, endPoint x: 438, endPoint y: 389, distance: 115.1
click at [438, 389] on div "Loading... Seating Loading... Mailroom Entry Loading... Lounge Entry Loading...…" at bounding box center [652, 342] width 1304 height 609
drag, startPoint x: 650, startPoint y: 304, endPoint x: 520, endPoint y: 358, distance: 141.0
click at [520, 358] on div "Loading... Seating Loading... Mailroom Entry Loading... Lounge Entry Loading...…" at bounding box center [652, 342] width 1304 height 609
drag, startPoint x: 865, startPoint y: 291, endPoint x: 561, endPoint y: 324, distance: 305.5
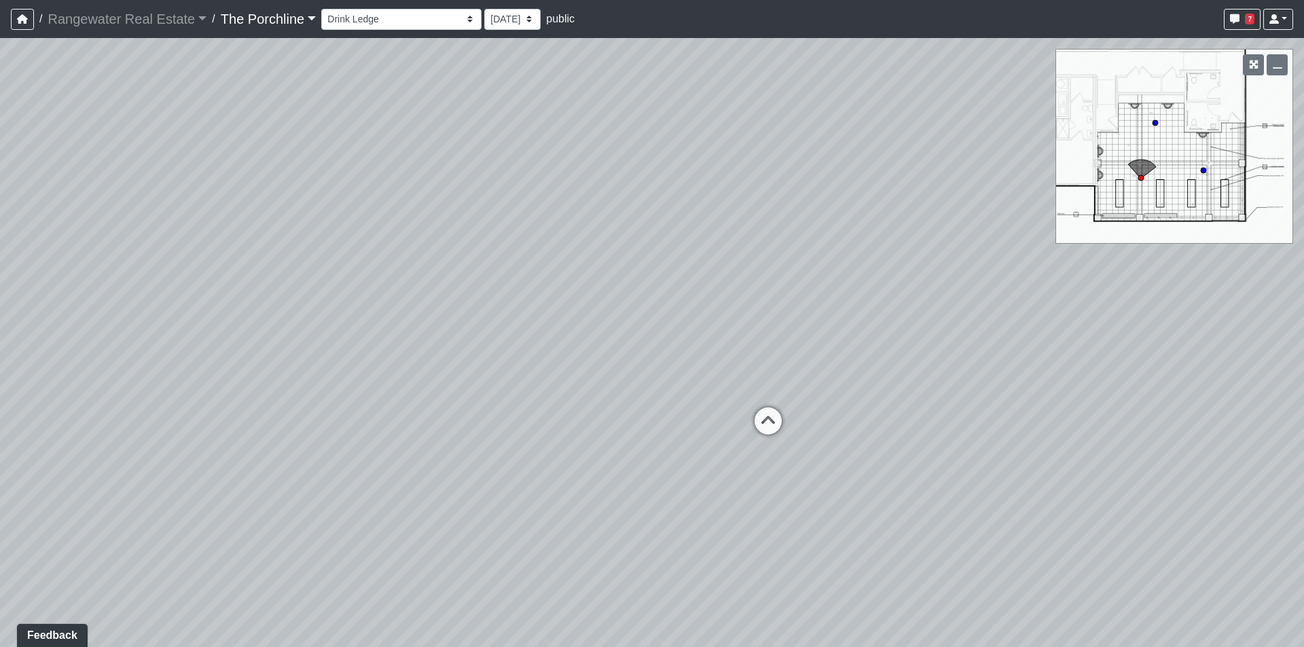
click at [561, 324] on div "Loading... Seating Loading... Mailroom Entry Loading... Lounge Entry Loading...…" at bounding box center [652, 342] width 1304 height 609
drag, startPoint x: 774, startPoint y: 355, endPoint x: 322, endPoint y: 370, distance: 452.7
click at [322, 370] on div "Loading... Seating Loading... Mailroom Entry Loading... Lounge Entry Loading...…" at bounding box center [652, 342] width 1304 height 609
drag, startPoint x: 756, startPoint y: 378, endPoint x: 333, endPoint y: 405, distance: 424.1
click at [333, 405] on div "Loading... Seating Loading... Mailroom Entry Loading... Lounge Entry Loading...…" at bounding box center [652, 342] width 1304 height 609
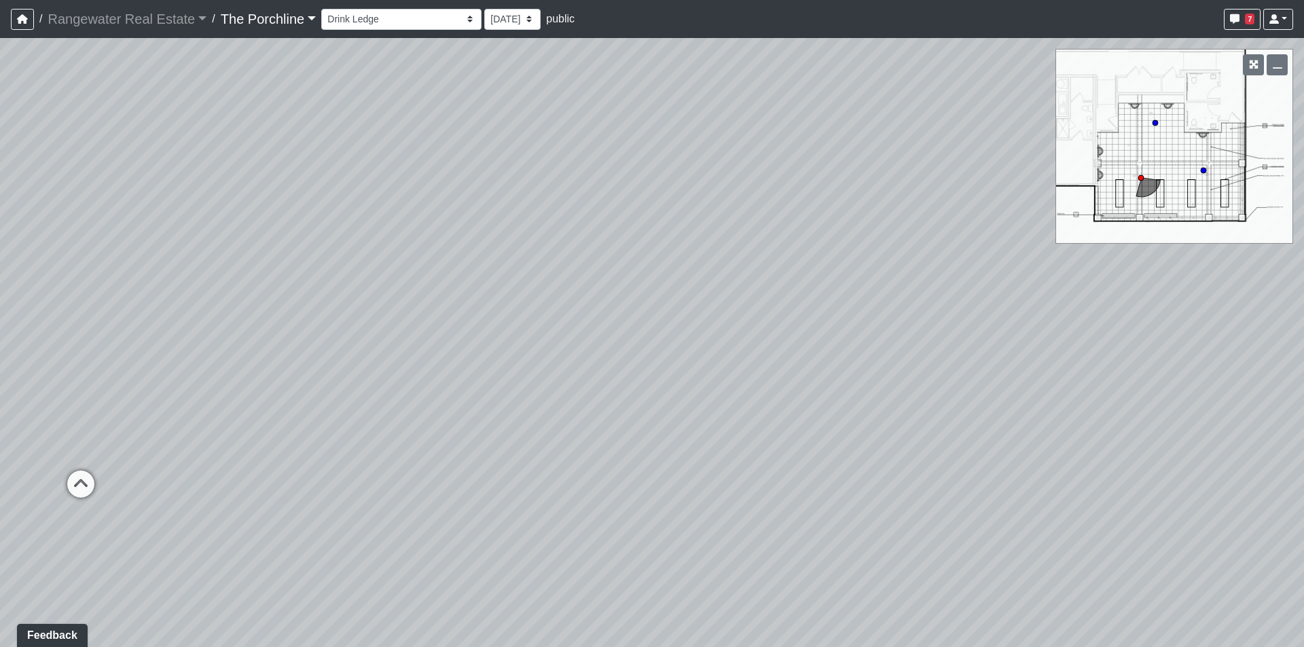
drag, startPoint x: 816, startPoint y: 410, endPoint x: 543, endPoint y: 355, distance: 277.8
click at [128, 376] on div "Loading... Seating Loading... Mailroom Entry Loading... Lounge Entry Loading...…" at bounding box center [652, 342] width 1304 height 609
drag, startPoint x: 639, startPoint y: 360, endPoint x: 214, endPoint y: 389, distance: 426.3
click at [214, 389] on div "Loading... Seating Loading... Mailroom Entry Loading... Lounge Entry Loading...…" at bounding box center [652, 342] width 1304 height 609
drag, startPoint x: 179, startPoint y: 423, endPoint x: 329, endPoint y: 346, distance: 167.7
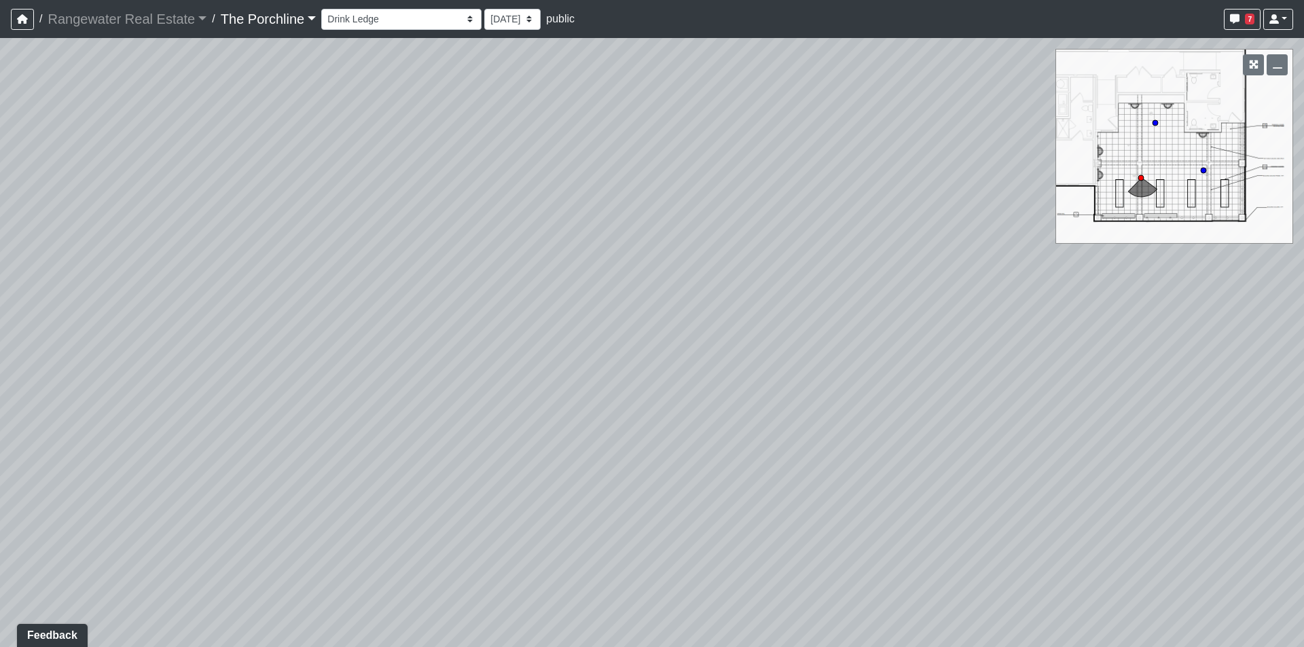
click at [329, 346] on div "Loading... Seating Loading... Mailroom Entry Loading... Lounge Entry Loading...…" at bounding box center [652, 342] width 1304 height 609
